Goal: Information Seeking & Learning: Check status

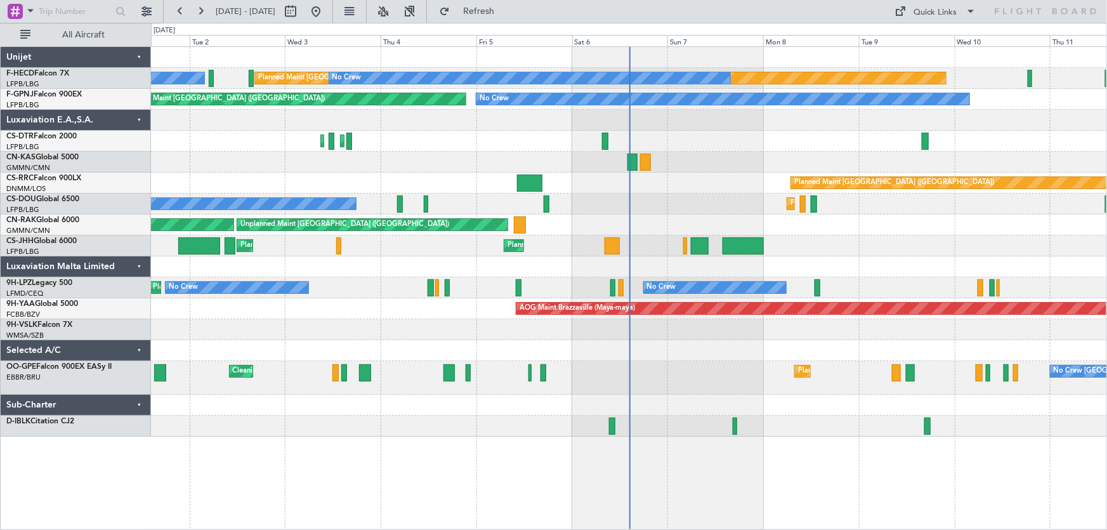
click at [737, 425] on div at bounding box center [629, 426] width 956 height 21
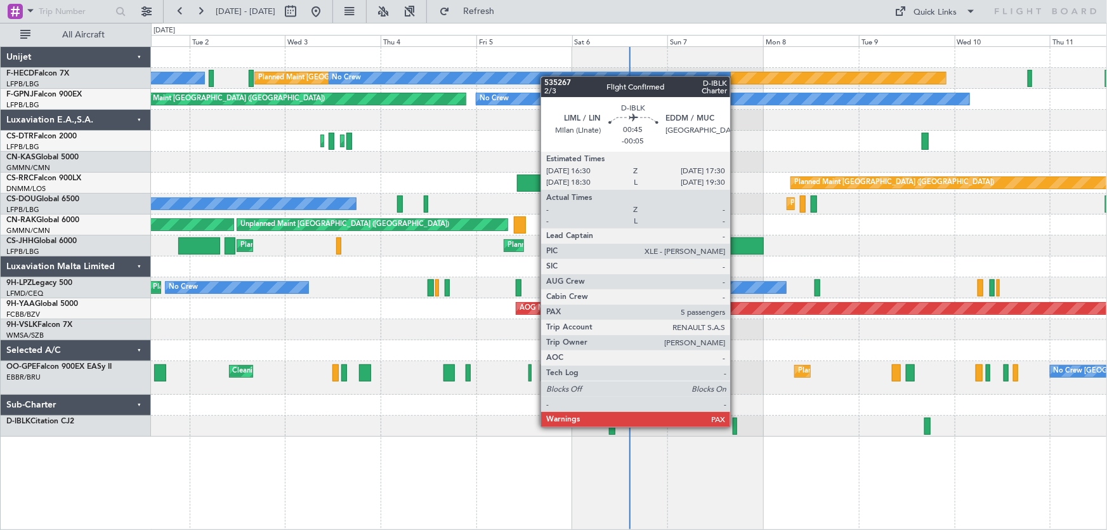
click at [736, 426] on div at bounding box center [735, 425] width 4 height 17
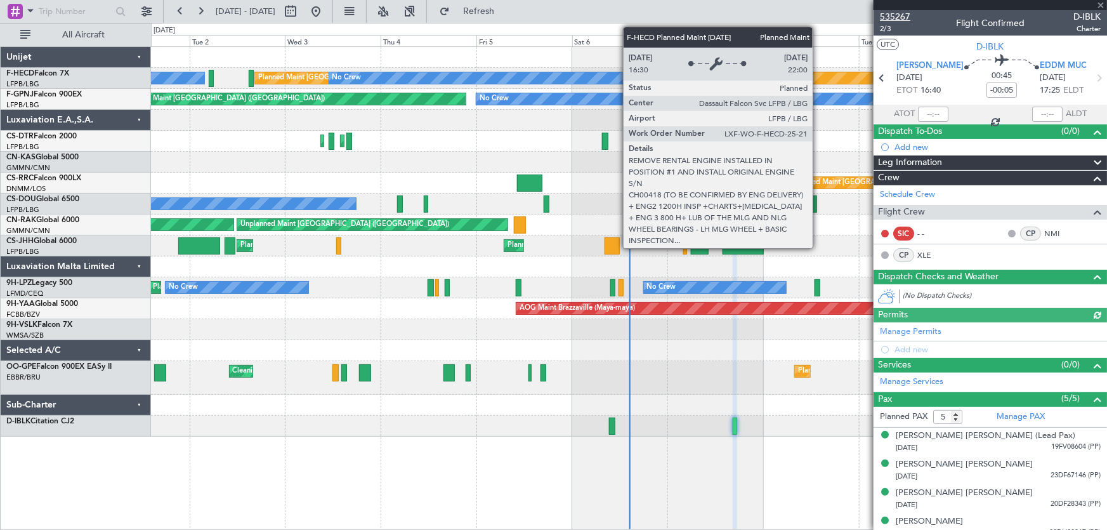
click at [891, 13] on span "535267" at bounding box center [895, 16] width 30 height 13
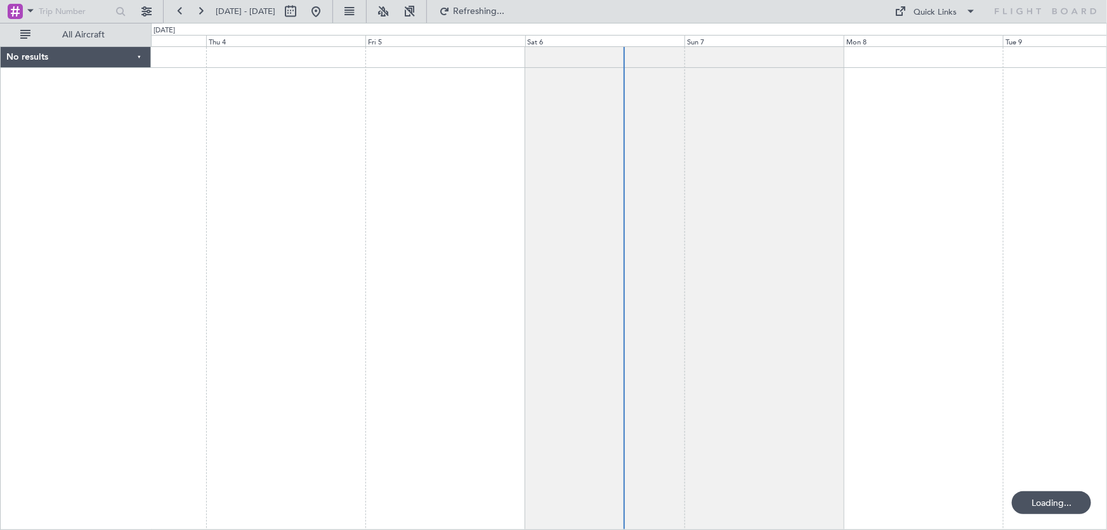
click at [469, 148] on div at bounding box center [629, 287] width 957 height 483
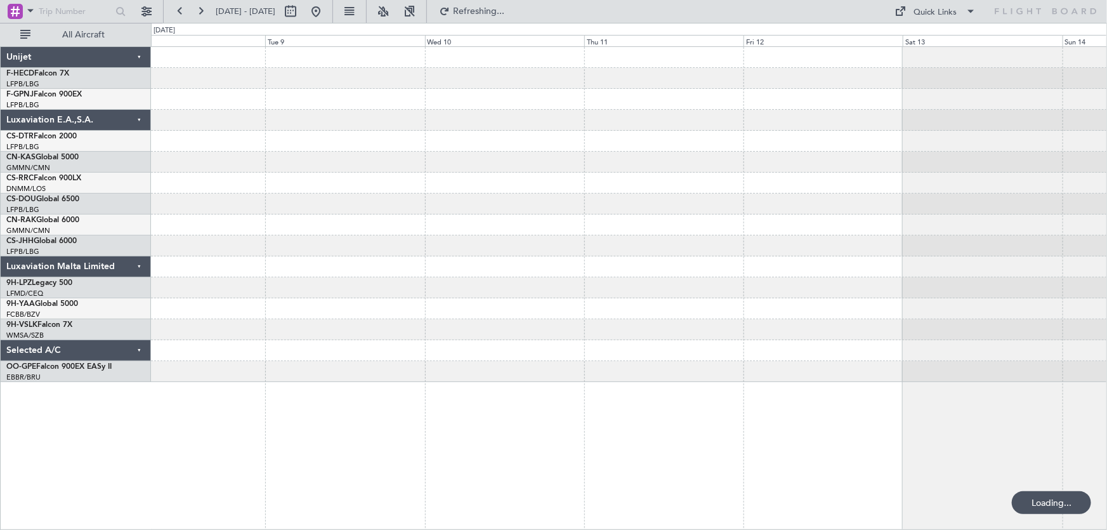
click at [330, 155] on div at bounding box center [629, 214] width 956 height 335
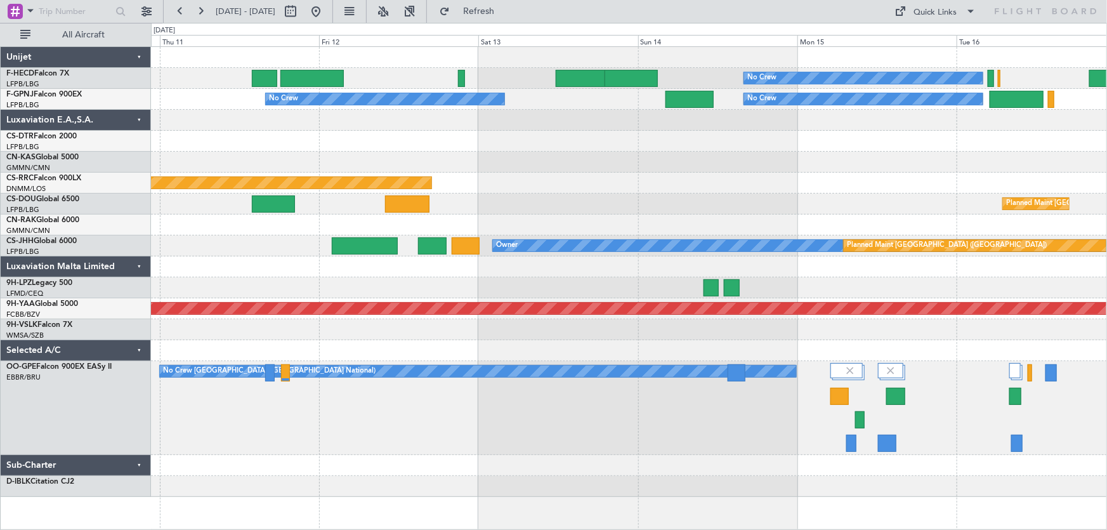
click at [554, 181] on div "No Crew Planned Maint Paris (Le Bourget) No Crew No Crew No Crew Planned Maint …" at bounding box center [629, 272] width 956 height 450
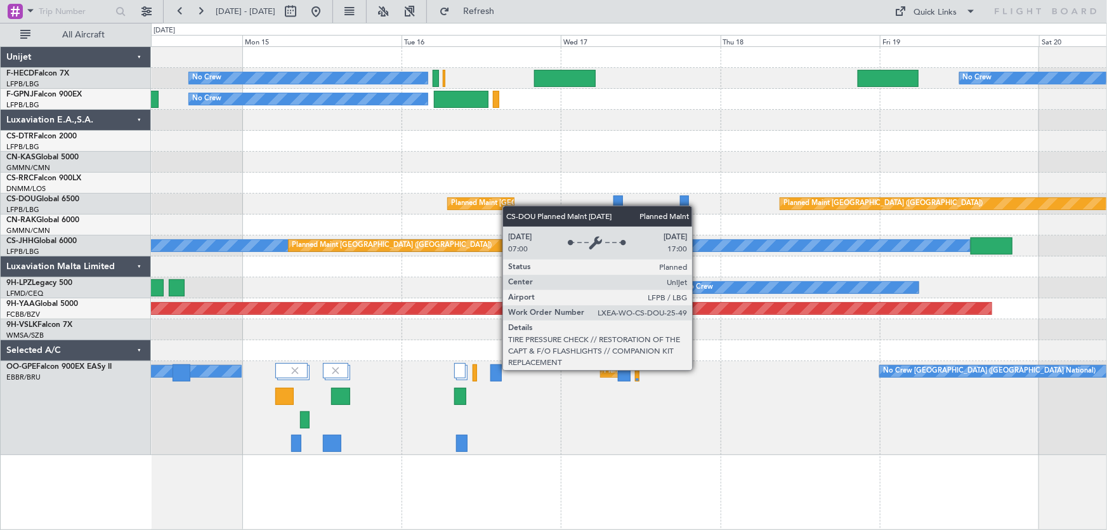
click at [507, 206] on div "No Crew No Crew No Crew No Crew No Crew Planned Maint Paris (Le Bourget) Planne…" at bounding box center [629, 251] width 956 height 408
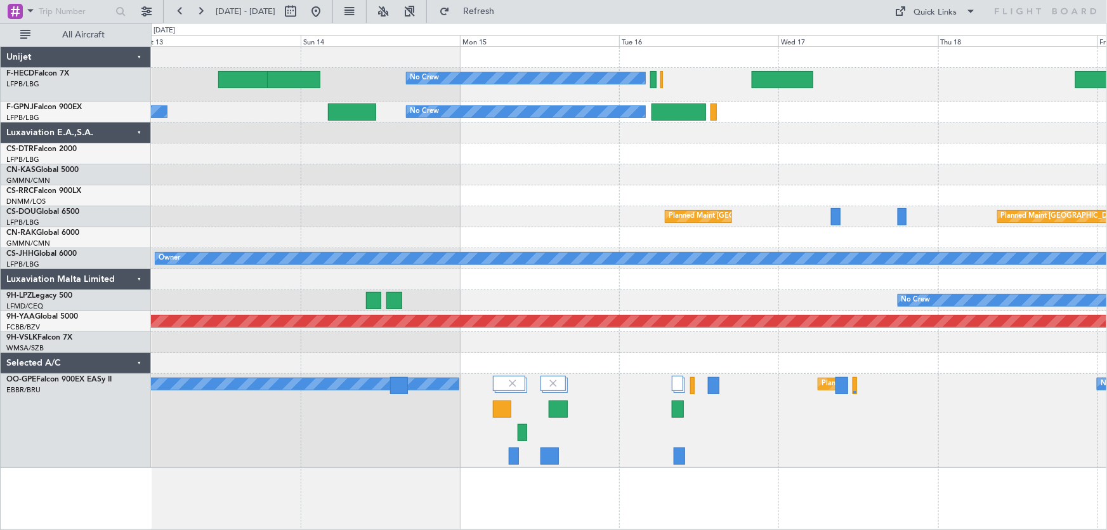
click at [661, 207] on div "No Crew No Crew No Crew No Crew Planned Maint Paris (Le Bourget) Planned Maint …" at bounding box center [629, 257] width 956 height 421
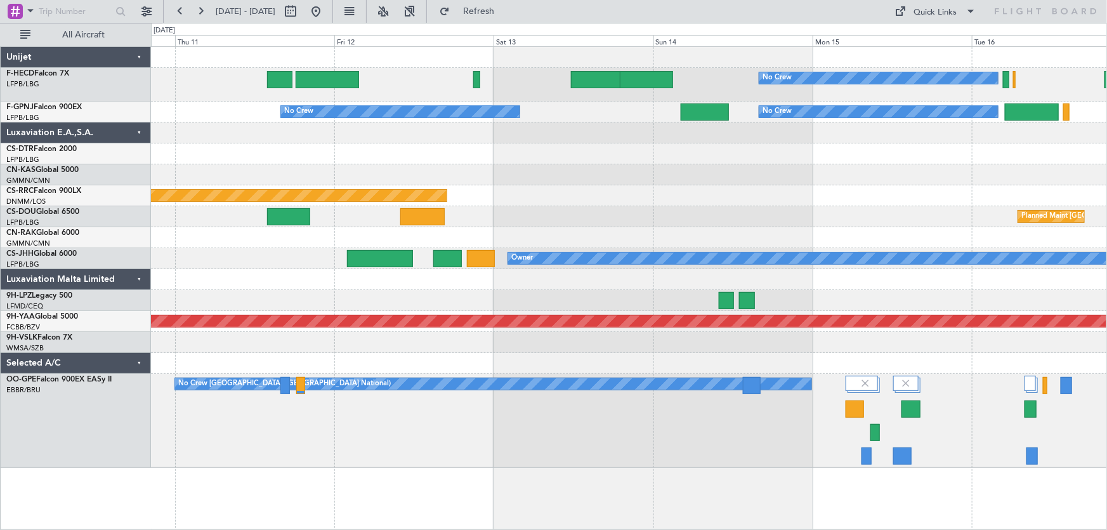
click at [678, 228] on div "No Crew Planned Maint Paris (Le Bourget) No Crew No Crew No Crew Planned Maint …" at bounding box center [629, 257] width 956 height 421
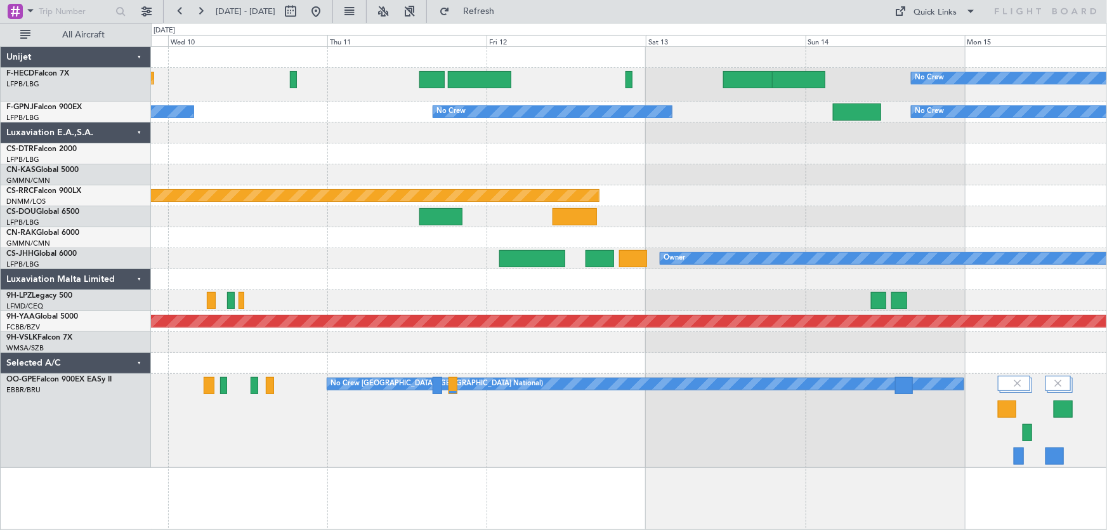
click at [657, 226] on div "Planned Maint [GEOGRAPHIC_DATA] ([GEOGRAPHIC_DATA])" at bounding box center [629, 216] width 956 height 21
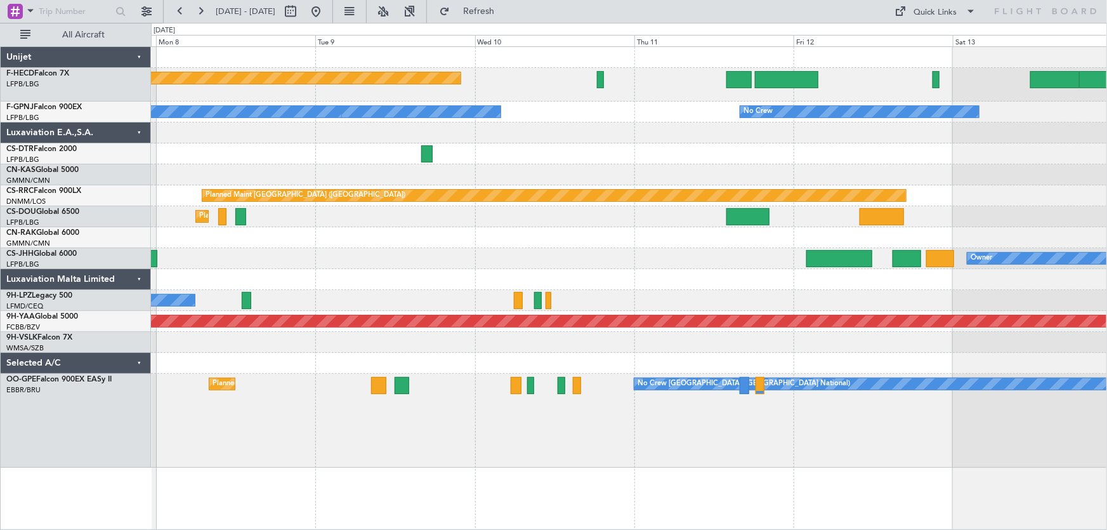
click at [783, 240] on div "Planned Maint Paris (Le Bourget) No Crew No Crew No Crew No Crew No Crew No Cre…" at bounding box center [629, 257] width 956 height 421
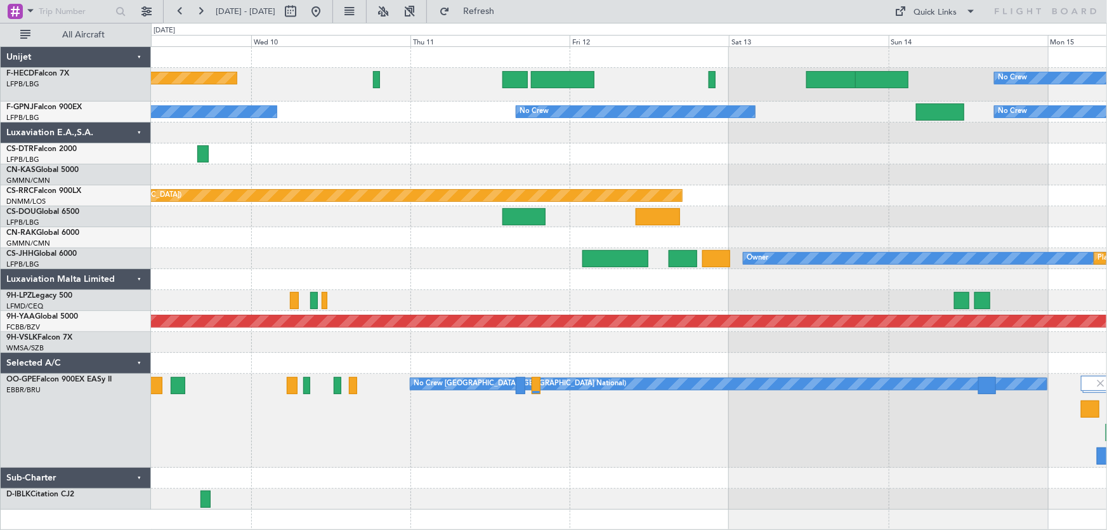
click at [646, 249] on div "Planned Maint Paris (Le Bourget) No Crew No Crew No Crew No Crew No Crew Planne…" at bounding box center [629, 278] width 956 height 462
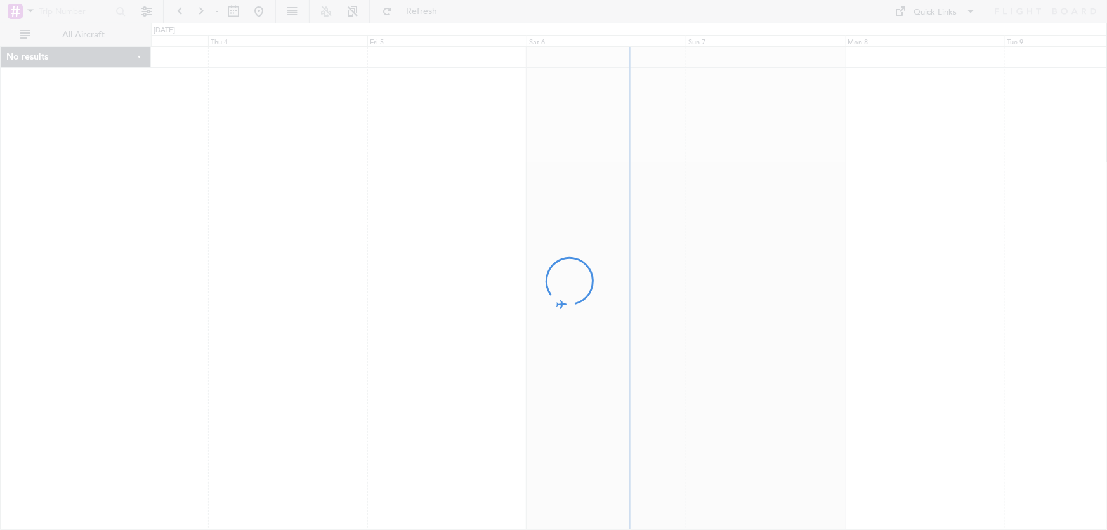
drag, startPoint x: 853, startPoint y: 119, endPoint x: 660, endPoint y: 128, distance: 193.1
click at [660, 128] on div at bounding box center [553, 265] width 1107 height 530
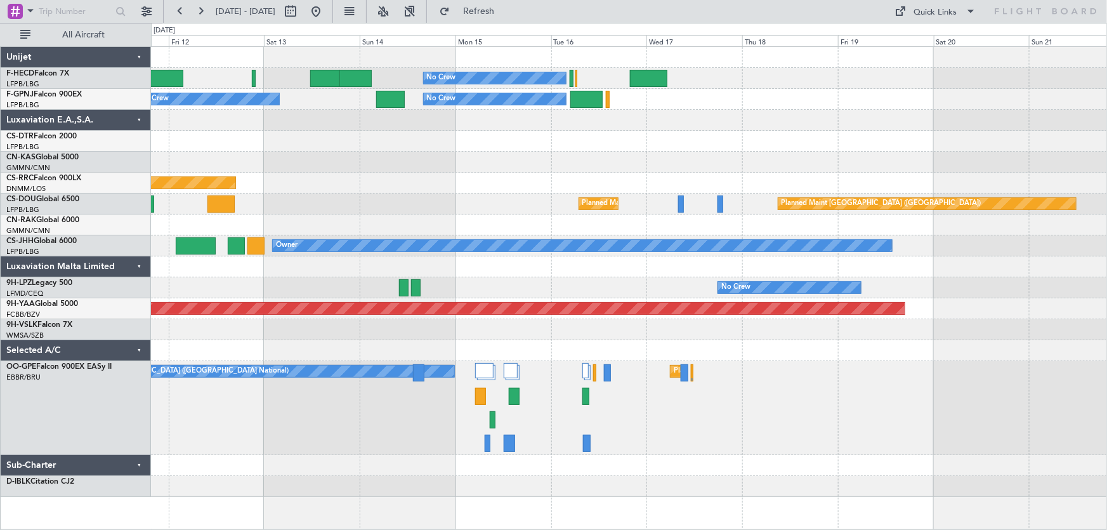
click at [662, 180] on div "Planned Maint [GEOGRAPHIC_DATA] ([GEOGRAPHIC_DATA])" at bounding box center [629, 183] width 956 height 21
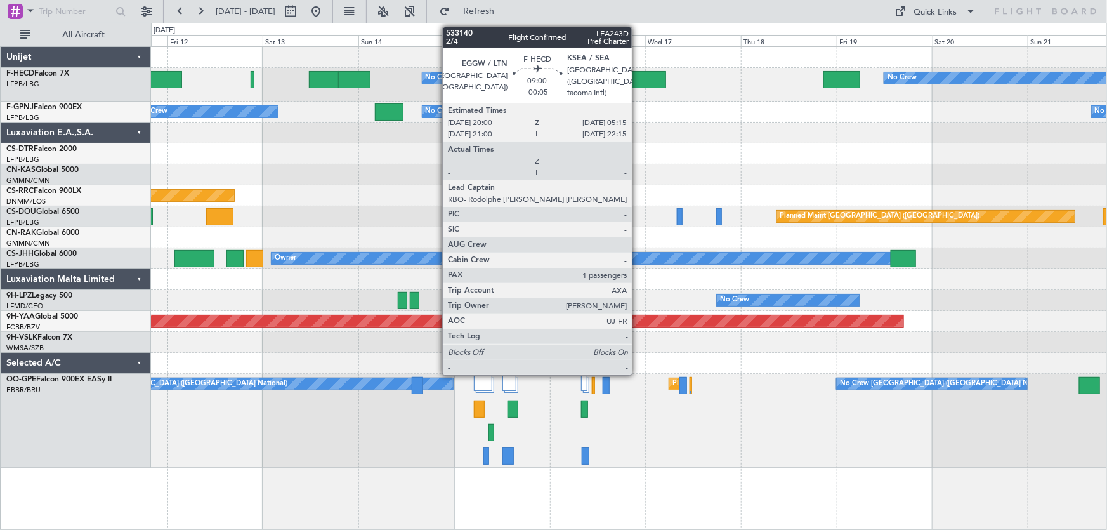
click at [638, 79] on div at bounding box center [647, 79] width 37 height 17
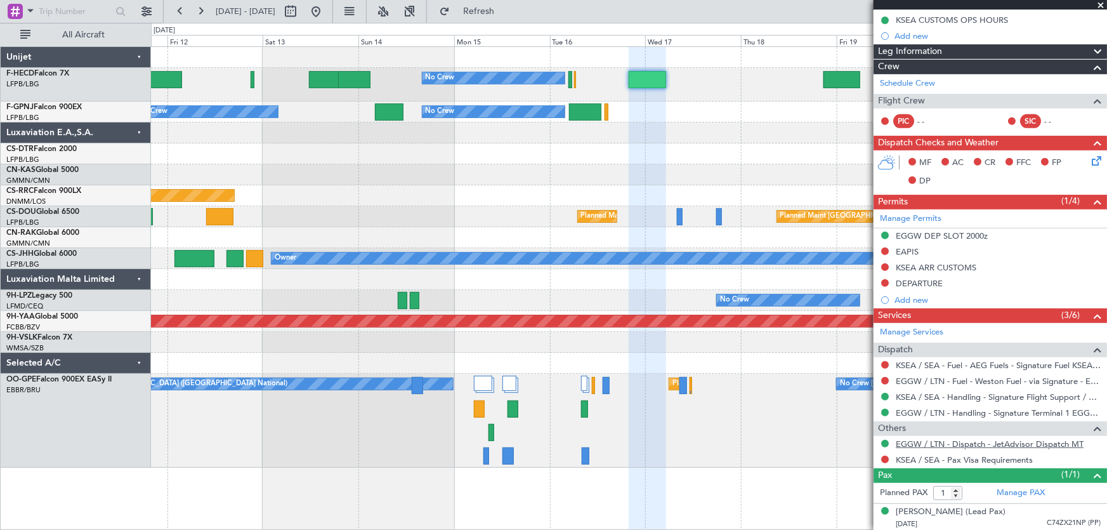
scroll to position [165, 0]
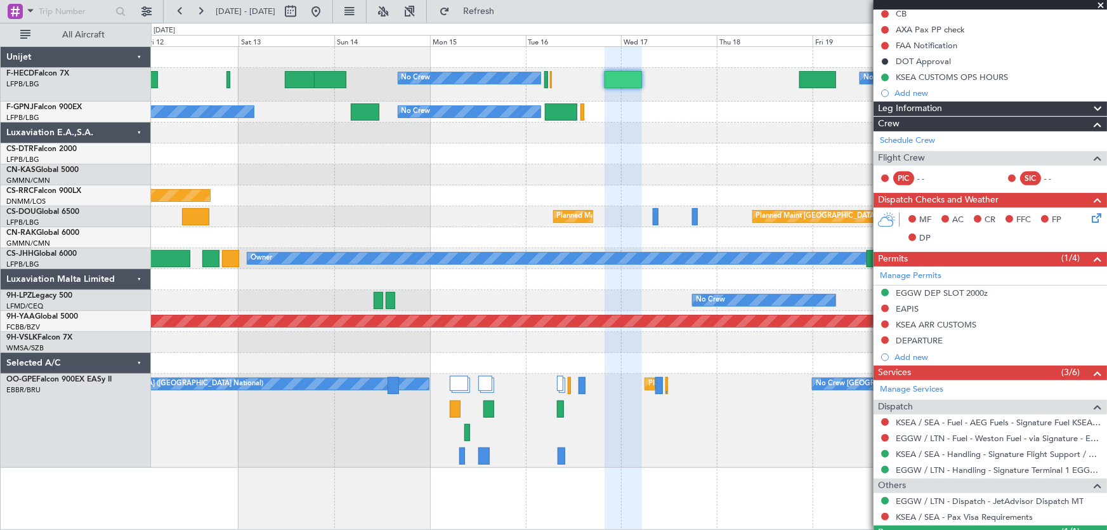
click at [579, 115] on div "No Crew No Crew Planned Maint Paris (Le Bourget) No Crew No Crew No Crew No Cre…" at bounding box center [629, 257] width 956 height 421
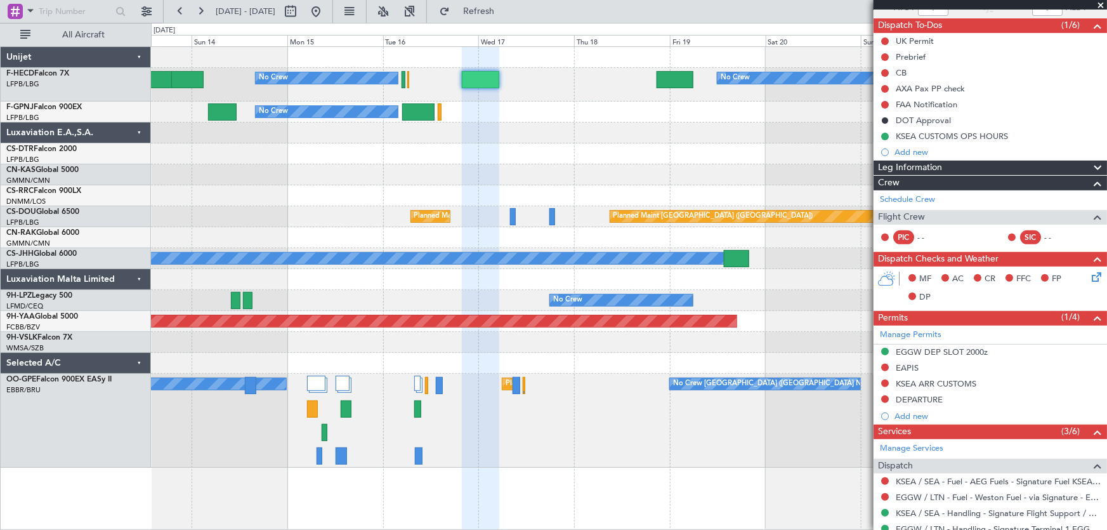
scroll to position [0, 0]
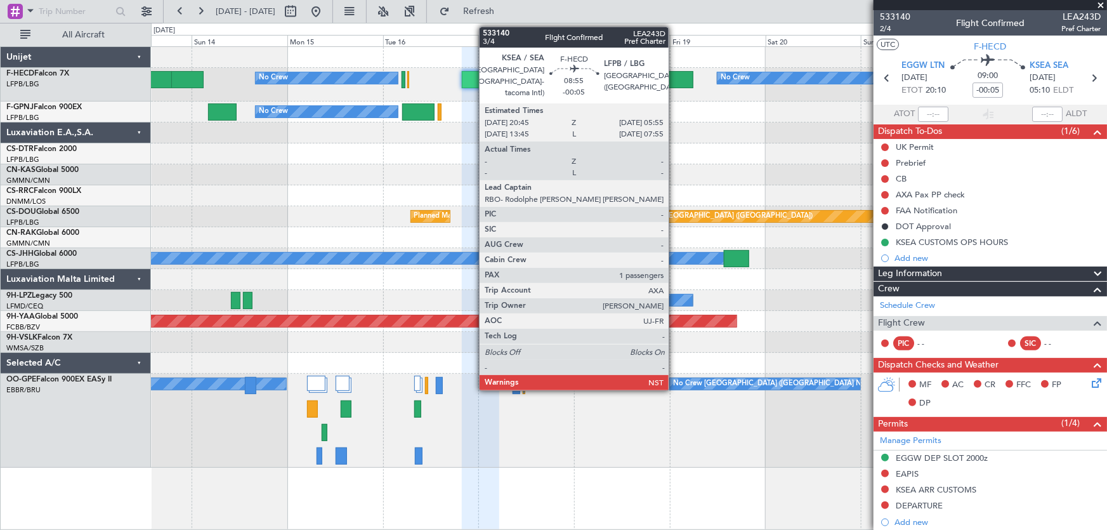
click at [674, 83] on div at bounding box center [675, 79] width 37 height 17
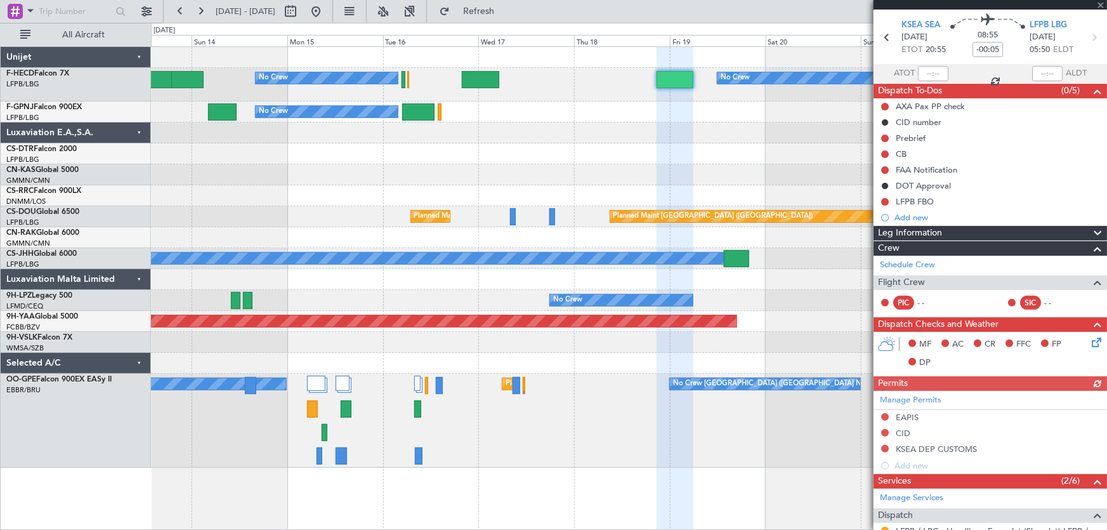
scroll to position [57, 0]
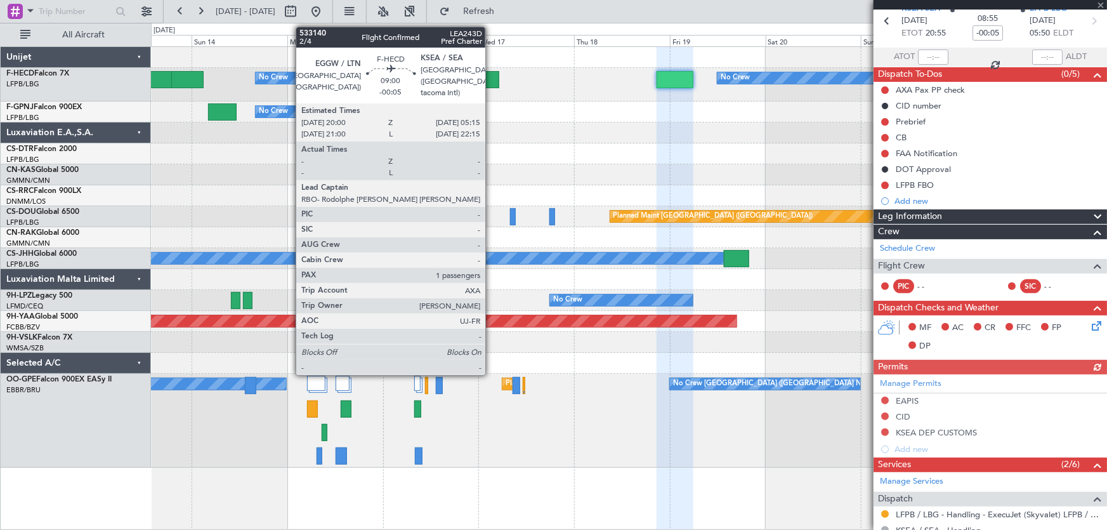
click at [490, 79] on div at bounding box center [480, 79] width 37 height 17
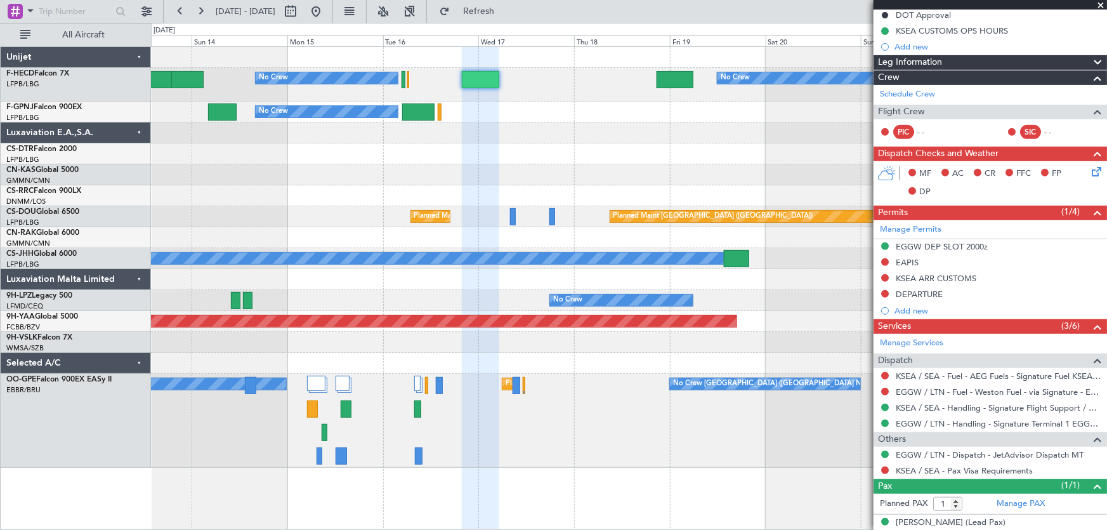
scroll to position [222, 0]
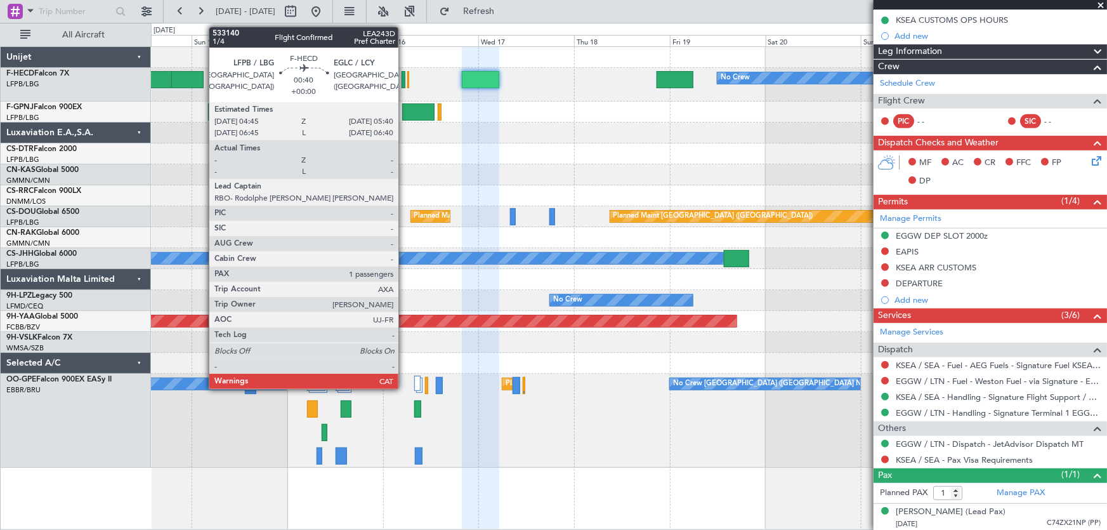
click at [404, 75] on div at bounding box center [404, 79] width 4 height 17
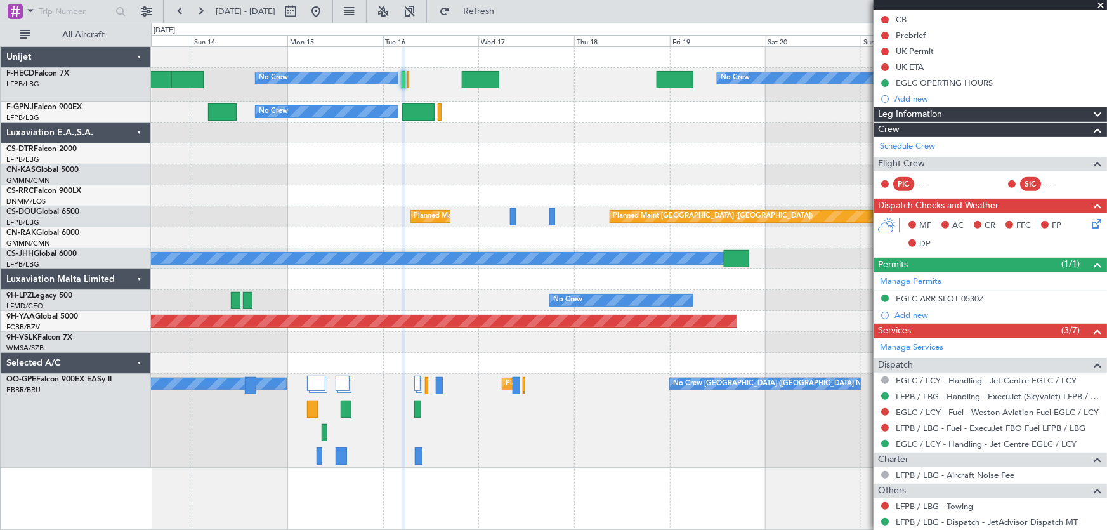
scroll to position [107, 0]
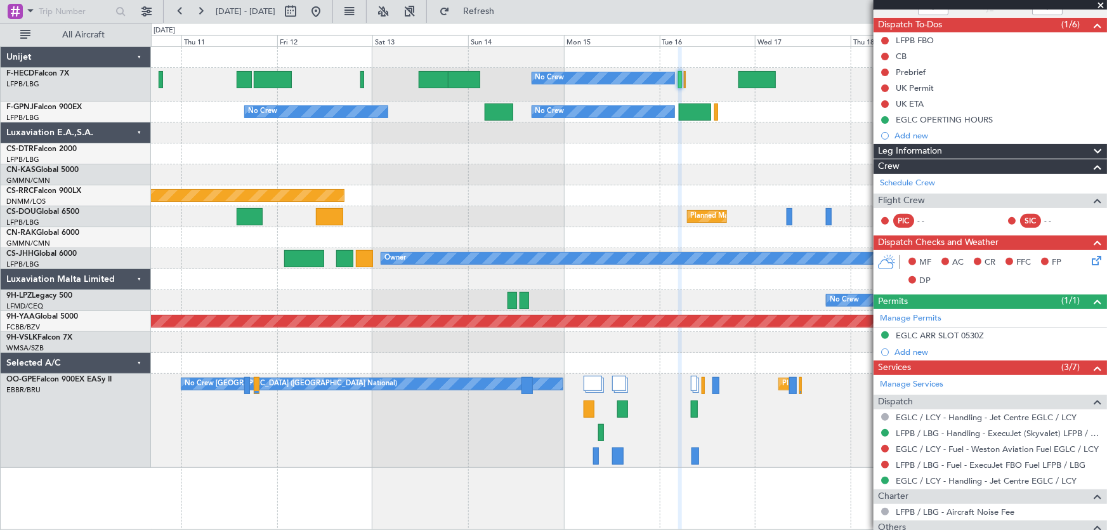
click at [575, 165] on div "No Crew No Crew Planned Maint Paris (Le Bourget) No Crew No Crew No Crew No Cre…" at bounding box center [629, 257] width 956 height 421
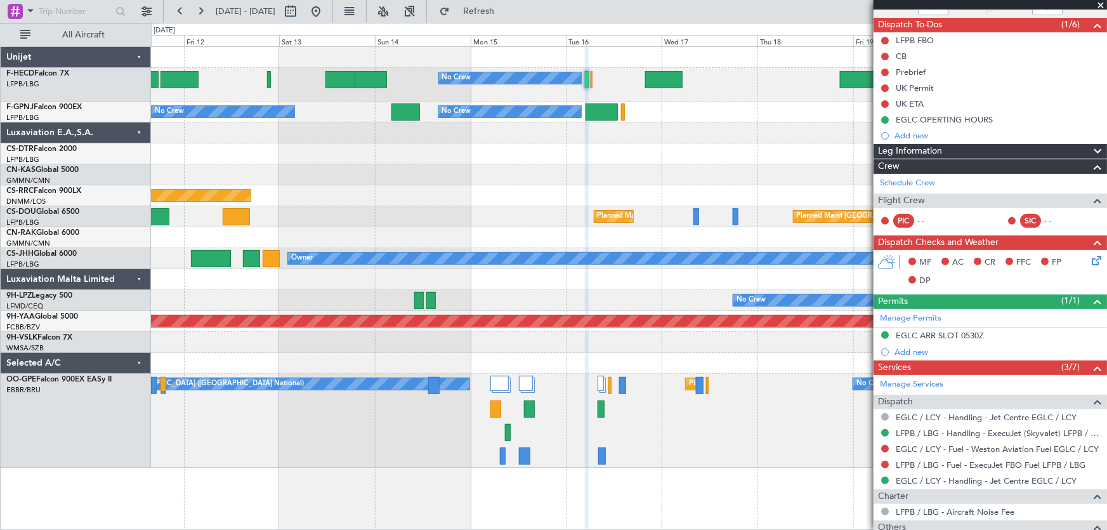
click at [411, 165] on div "No Crew No Crew Planned Maint Paris (Le Bourget) No Crew No Crew No Crew No Cre…" at bounding box center [629, 257] width 956 height 421
